Goal: Information Seeking & Learning: Learn about a topic

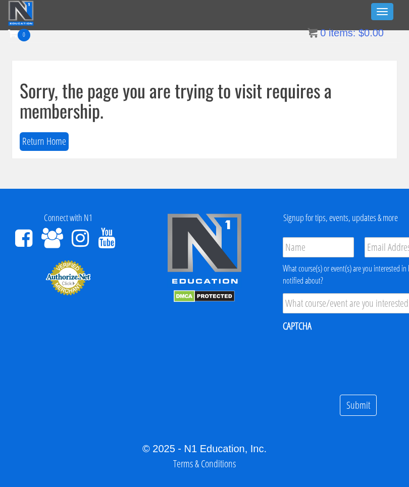
click at [382, 27] on bdi "$ 0.00" at bounding box center [370, 32] width 25 height 11
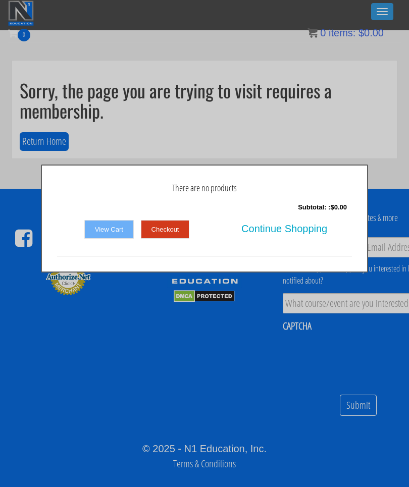
click at [389, 6] on div at bounding box center [204, 243] width 409 height 487
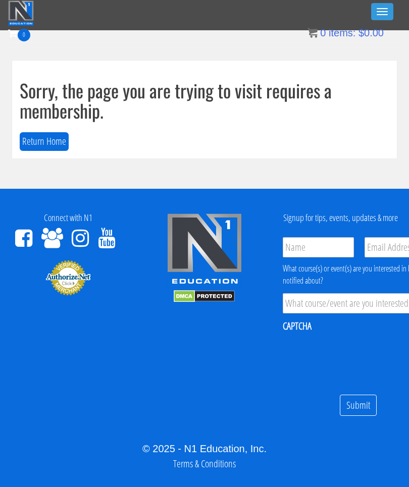
click at [385, 17] on button "Toggle navigation" at bounding box center [382, 11] width 22 height 17
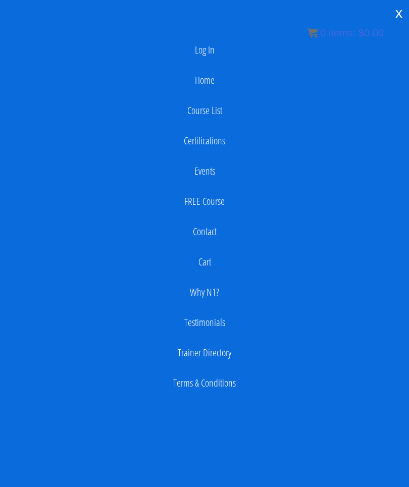
click at [216, 50] on link "Log In" at bounding box center [204, 50] width 399 height 20
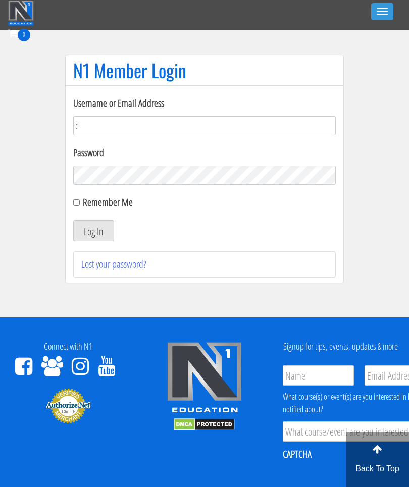
type input "[PERSON_NAME][EMAIL_ADDRESS][DOMAIN_NAME]"
click at [104, 238] on button "Log In" at bounding box center [93, 230] width 41 height 21
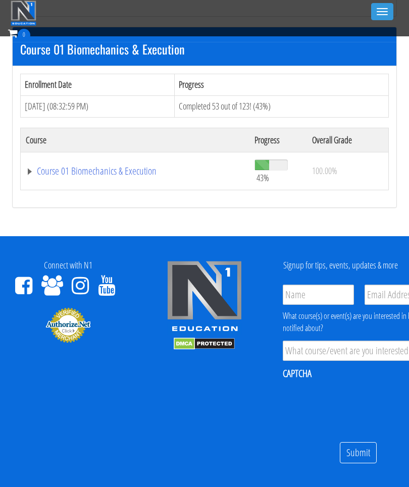
scroll to position [284, 0]
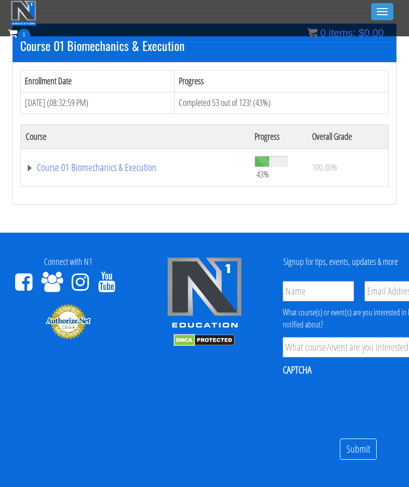
click at [133, 163] on link "Course 01 Biomechanics & Execution" at bounding box center [135, 167] width 218 height 10
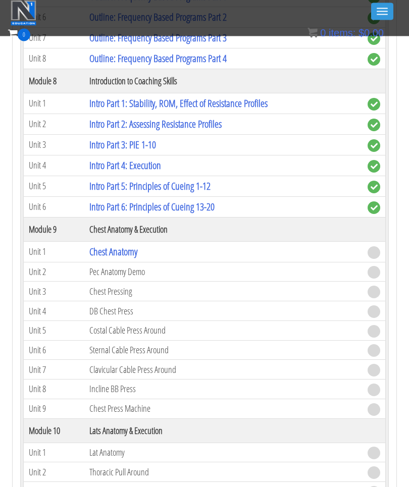
scroll to position [1557, 0]
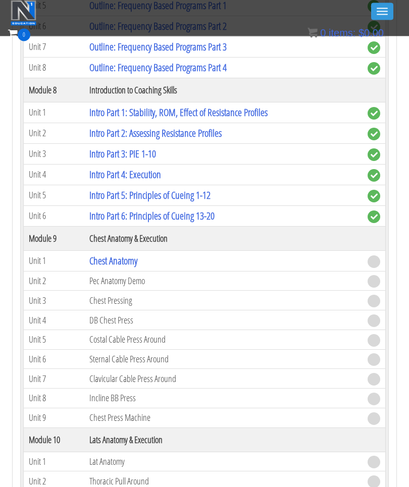
click at [124, 265] on link "Chest Anatomy" at bounding box center [113, 261] width 48 height 14
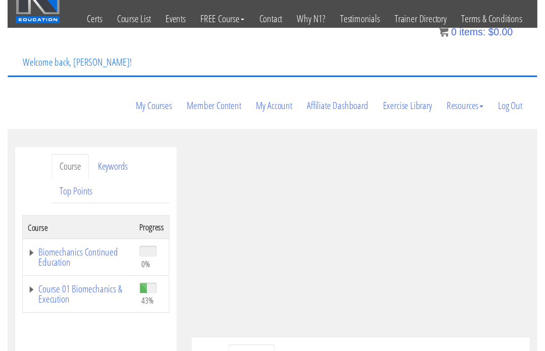
scroll to position [107, 0]
